Goal: Information Seeking & Learning: Learn about a topic

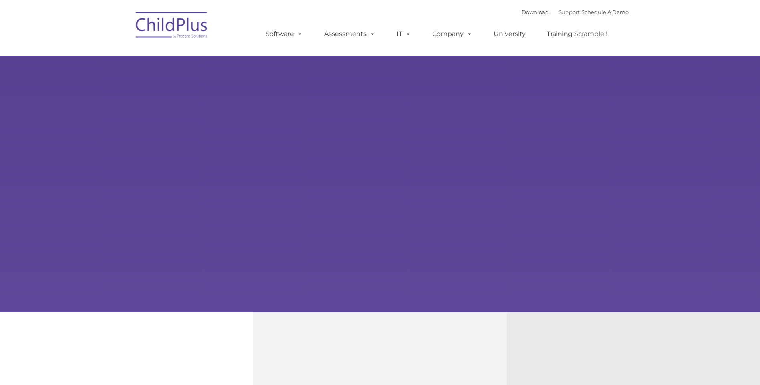
type input ""
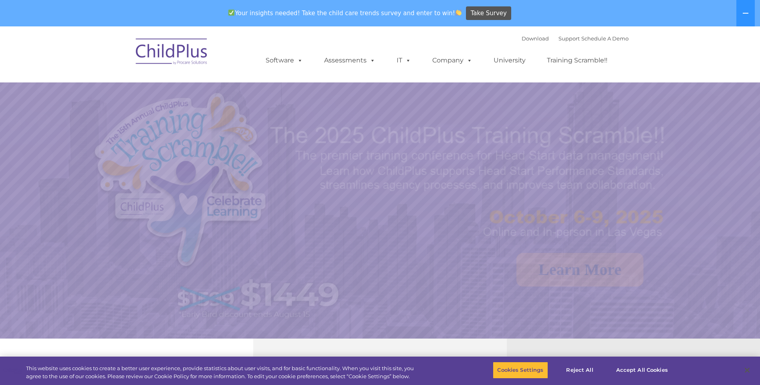
select select "MEDIUM"
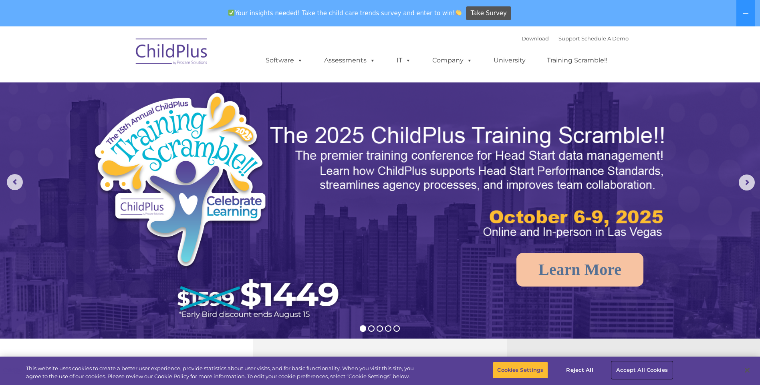
click at [654, 370] on button "Accept All Cookies" at bounding box center [641, 370] width 60 height 17
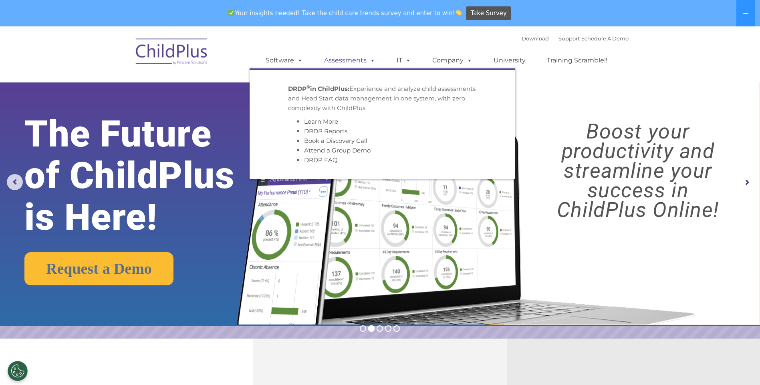
click at [354, 62] on link "Assessments" at bounding box center [349, 60] width 67 height 16
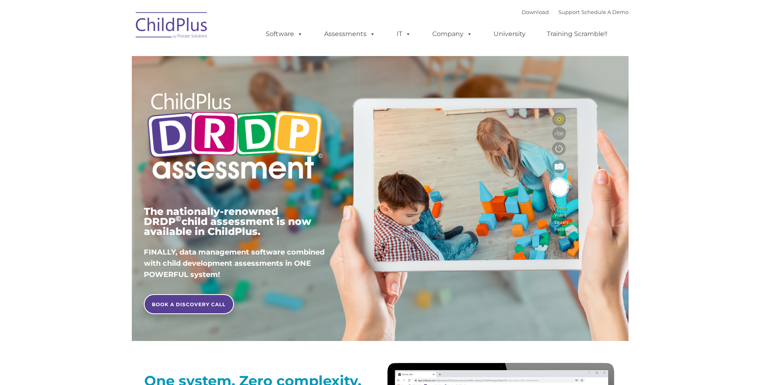
type input ""
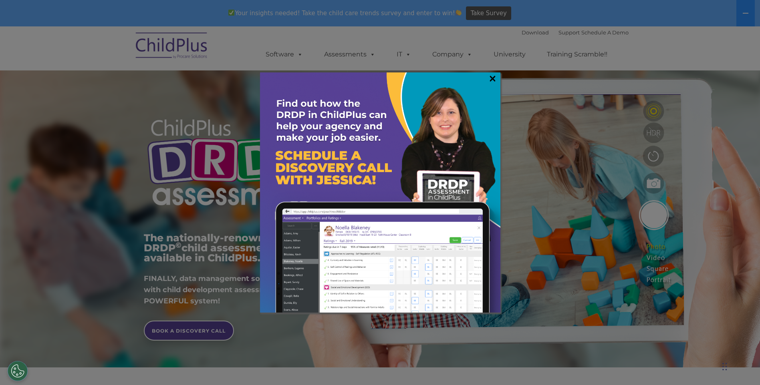
click at [492, 80] on link "×" at bounding box center [492, 78] width 9 height 8
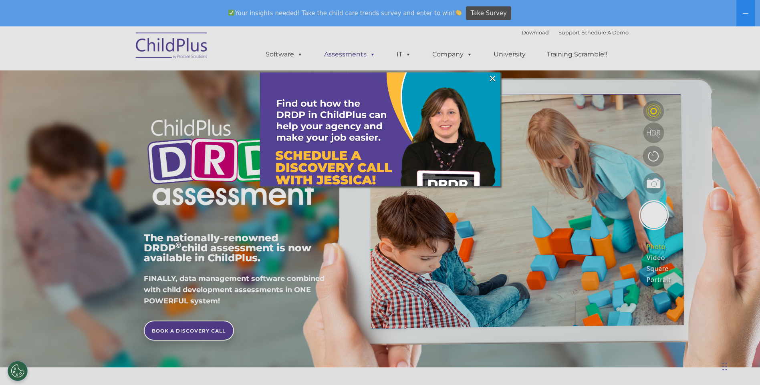
click at [351, 53] on link "Assessments" at bounding box center [349, 54] width 67 height 16
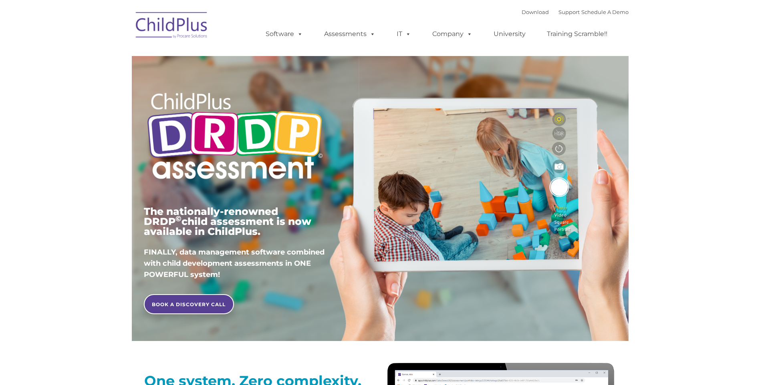
type input ""
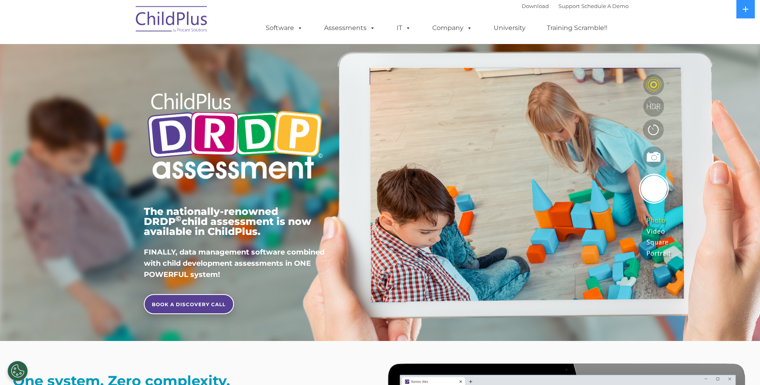
click at [366, 61] on div "The nationally-renowned DRDP © child assessment is now available in ChildPlus. …" at bounding box center [380, 185] width 484 height 286
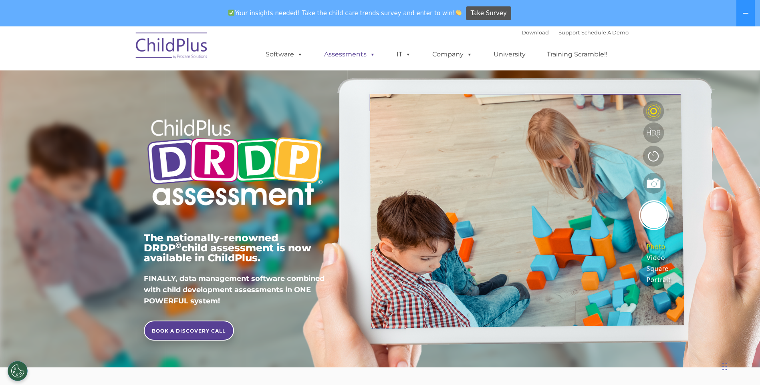
click at [355, 52] on link "Assessments" at bounding box center [349, 54] width 67 height 16
